Goal: Transaction & Acquisition: Purchase product/service

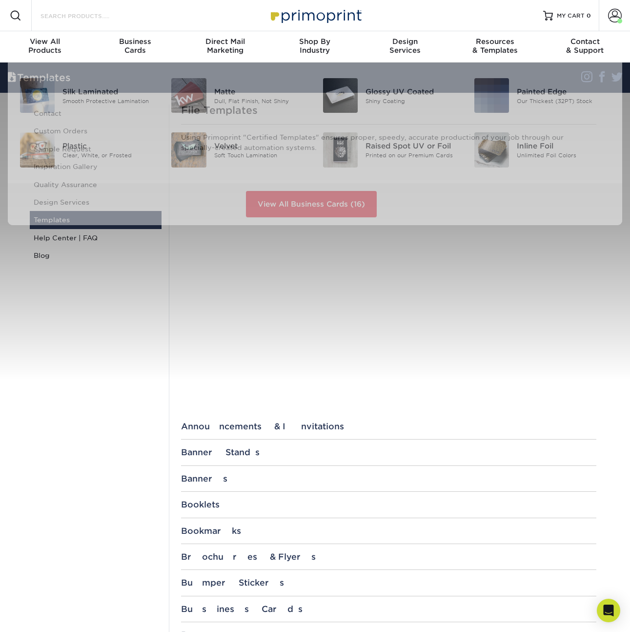
click at [102, 21] on input "Search Products" at bounding box center [87, 16] width 95 height 12
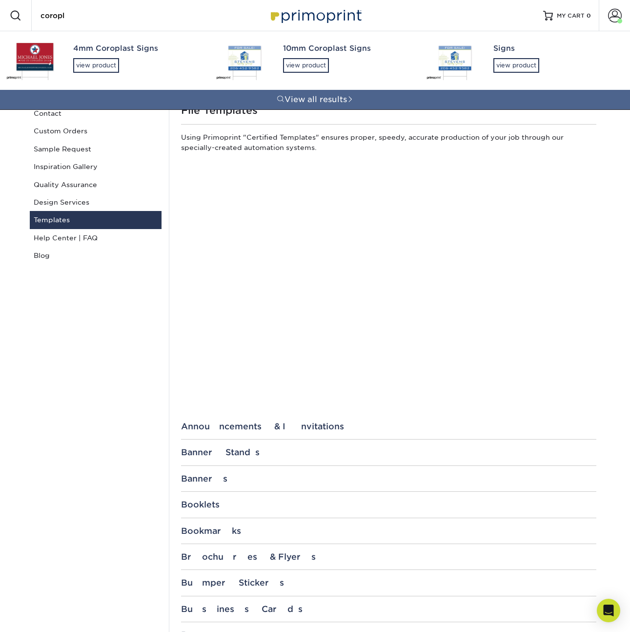
type input "coropl"
click at [92, 53] on div "4mm Coroplast Signs" at bounding box center [135, 48] width 125 height 11
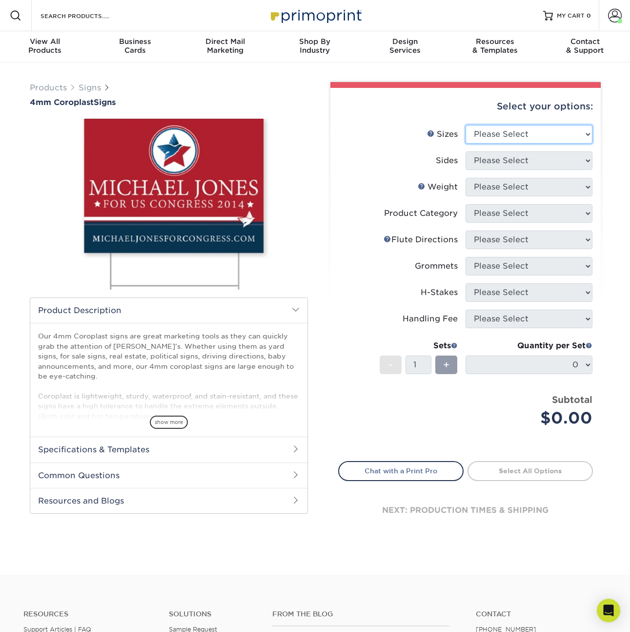
click at [489, 138] on select "Please Select 12" x 18" 18" x 24" 24" x 24" 24" x 36"" at bounding box center [529, 134] width 127 height 19
select select "12.00x18.00"
click at [466, 125] on select "Please Select 12" x 18" 18" x 24" 24" x 24" 24" x 36"" at bounding box center [529, 134] width 127 height 19
click at [505, 159] on select "Please Select Print Both Sides Print Front Only" at bounding box center [529, 160] width 127 height 19
select select "13abbda7-1d64-4f25-8bb2-c179b224825d"
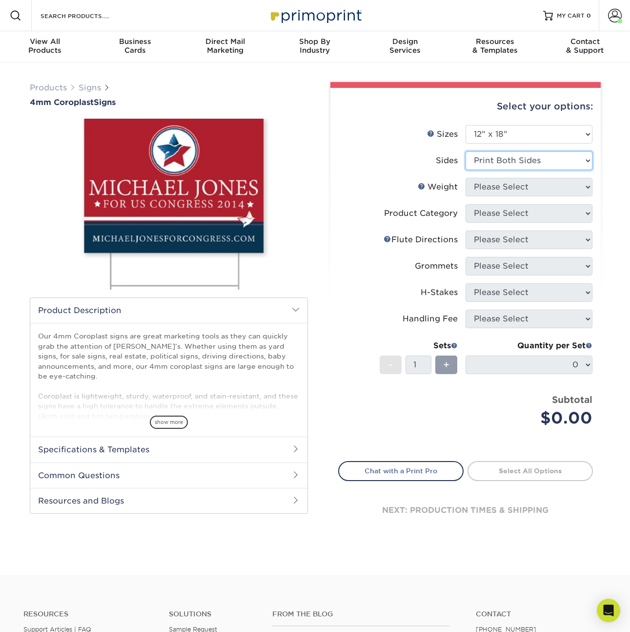
click at [466, 151] on select "Please Select Print Both Sides Print Front Only" at bounding box center [529, 160] width 127 height 19
